Goal: Task Accomplishment & Management: Manage account settings

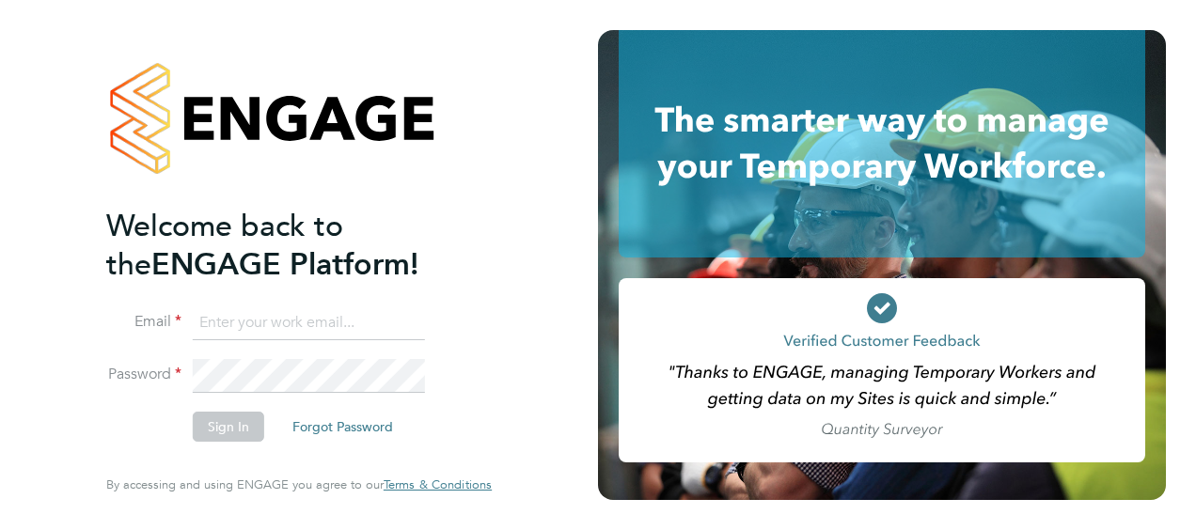
type input "[PERSON_NAME][EMAIL_ADDRESS][PERSON_NAME][DOMAIN_NAME]"
click at [234, 416] on button "Sign In" at bounding box center [228, 427] width 71 height 30
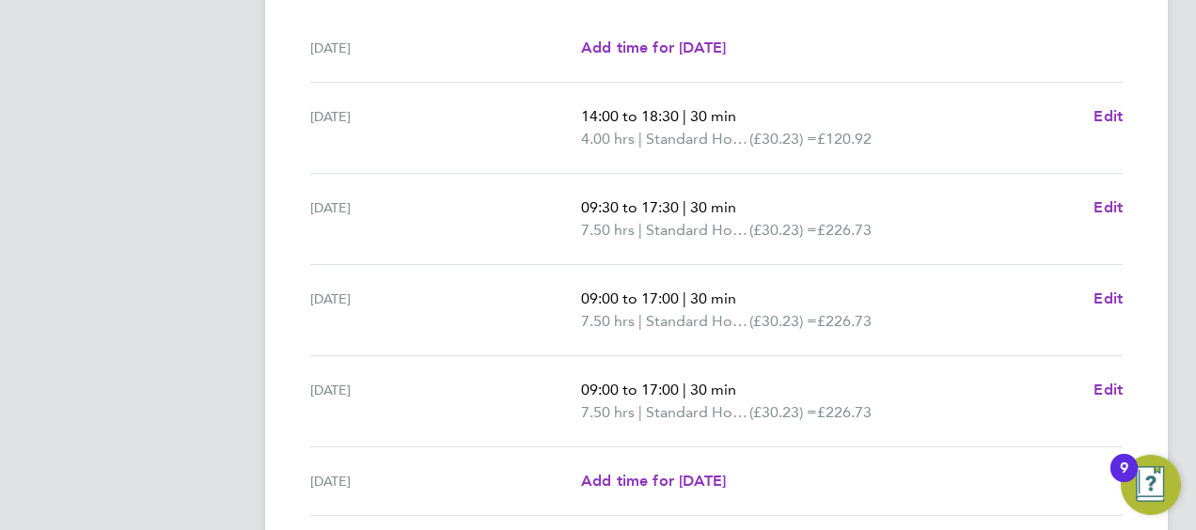
scroll to position [591, 0]
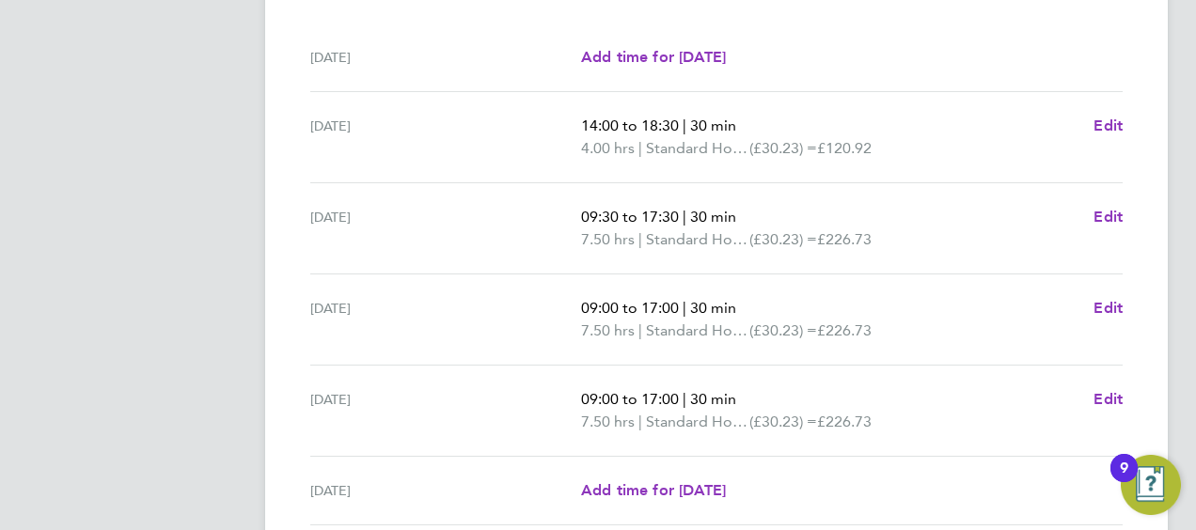
click at [1173, 292] on div "SH Sarah Hennebry Notifications 2 Applications: Network Sites Jobs Placements C…" at bounding box center [598, 84] width 1196 height 1351
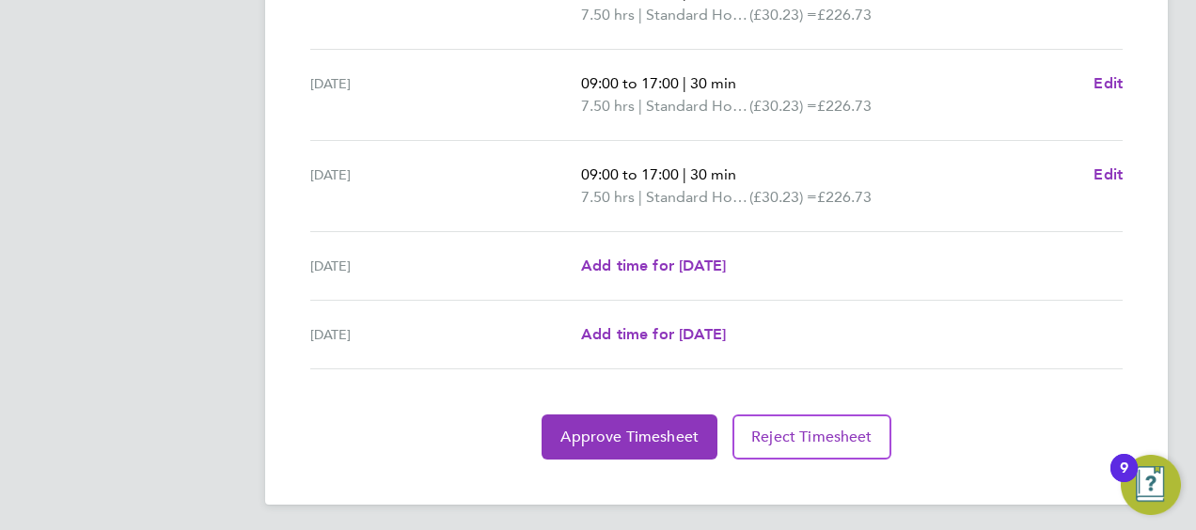
scroll to position [817, 0]
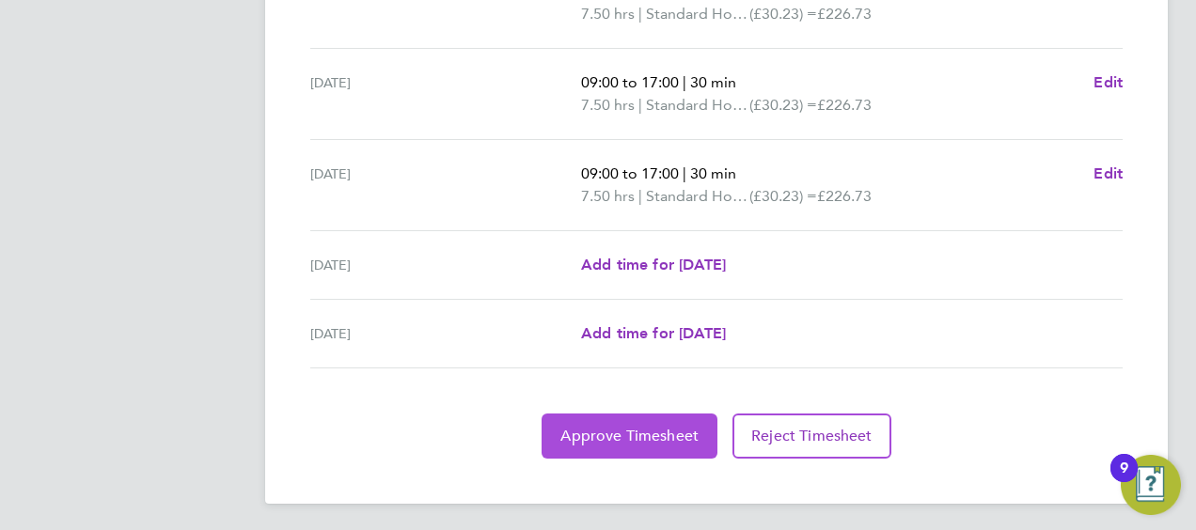
click at [587, 446] on button "Approve Timesheet" at bounding box center [630, 436] width 176 height 45
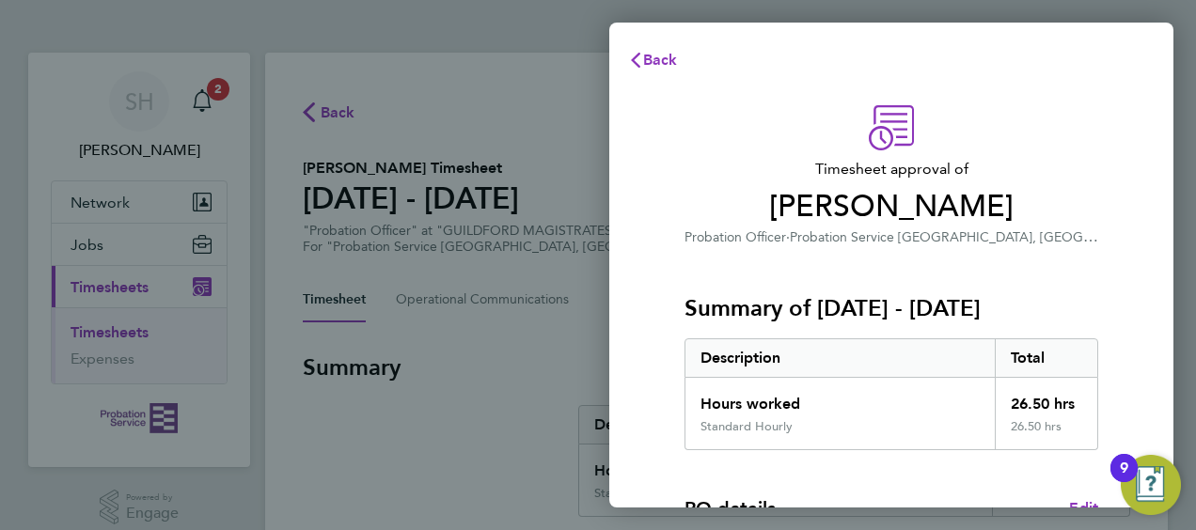
click at [1027, 417] on div "26.50 hrs" at bounding box center [1046, 398] width 103 height 41
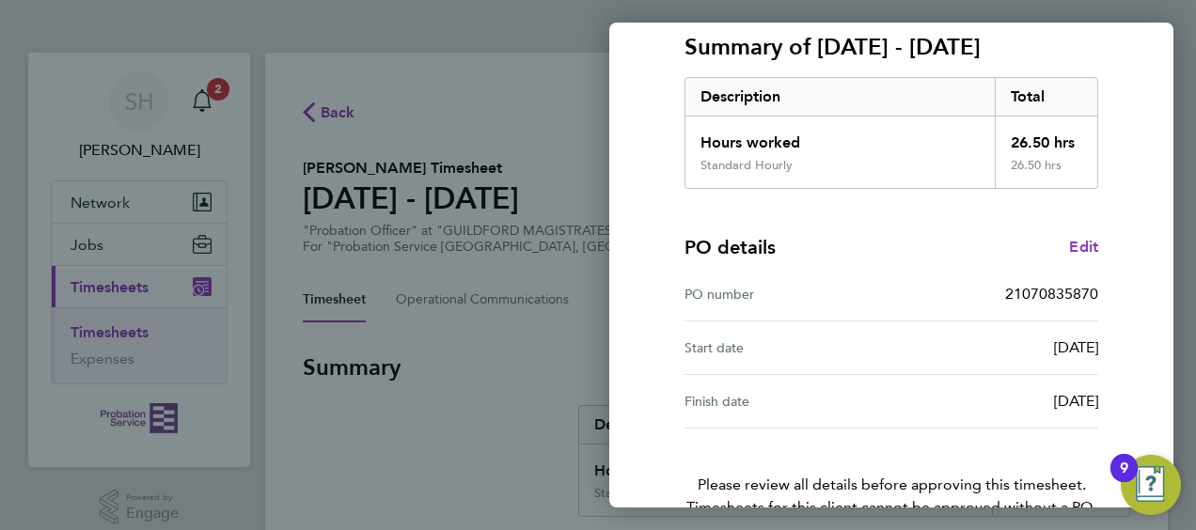
scroll to position [369, 0]
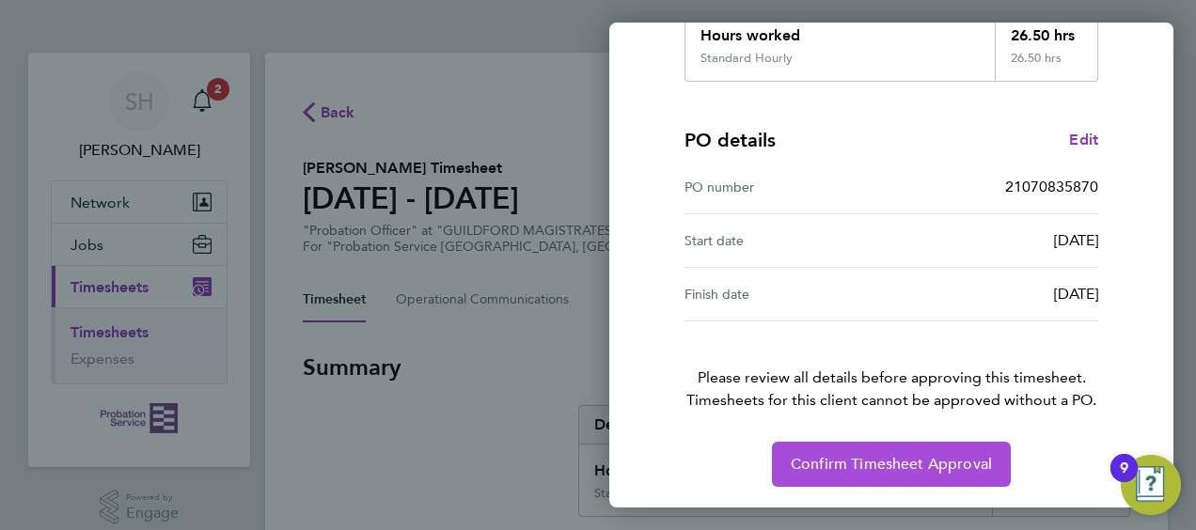
click at [918, 467] on span "Confirm Timesheet Approval" at bounding box center [891, 464] width 201 height 19
